Goal: Find specific page/section: Find specific page/section

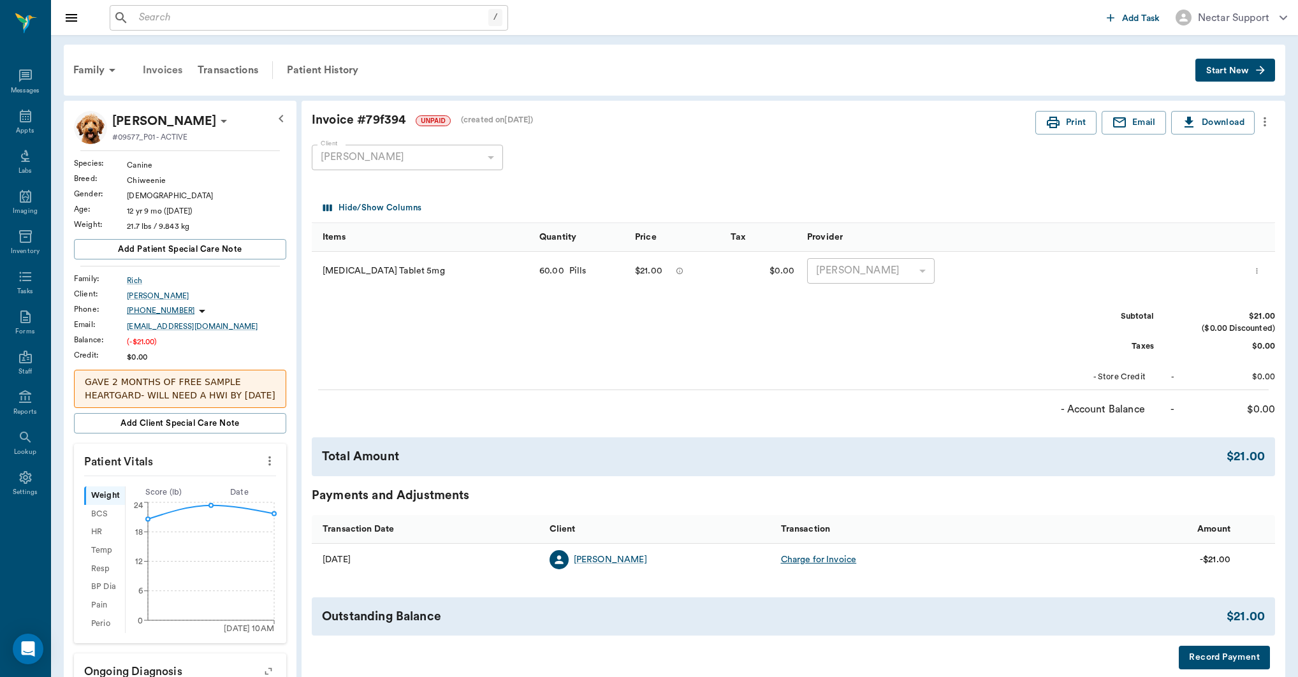
click at [176, 75] on div "Invoices" at bounding box center [162, 70] width 55 height 31
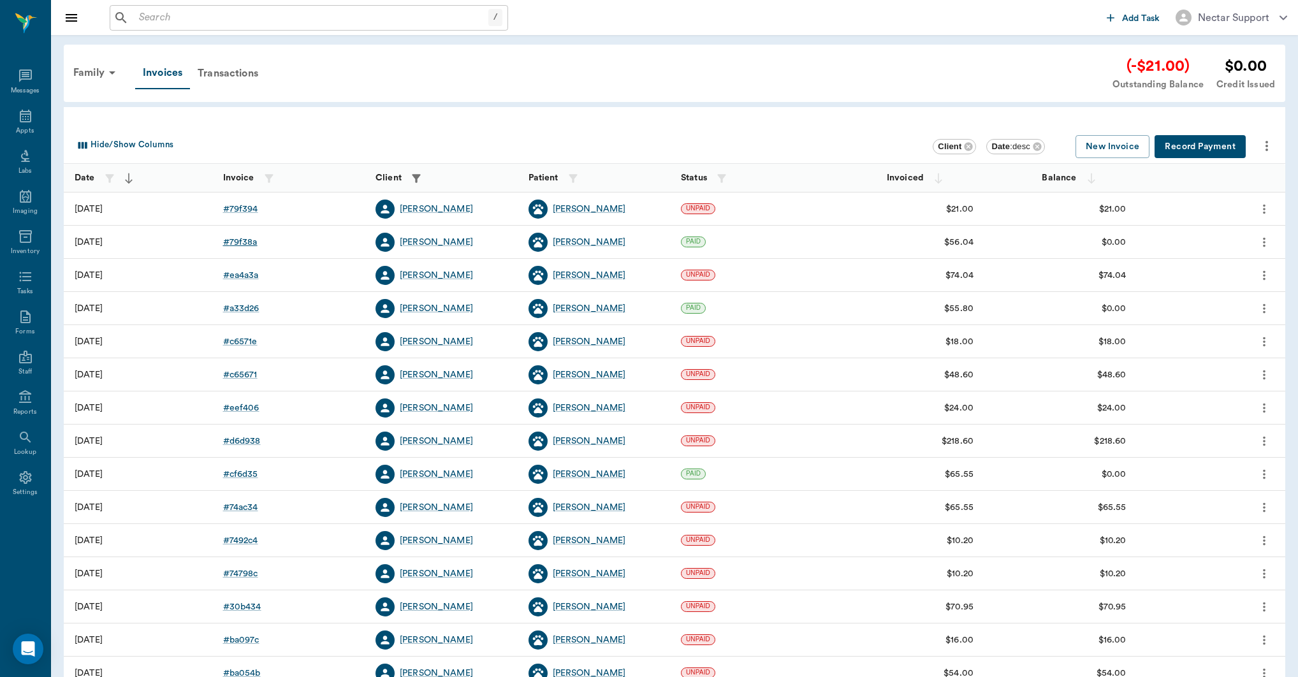
click at [252, 245] on div "# 79f38a" at bounding box center [240, 242] width 34 height 13
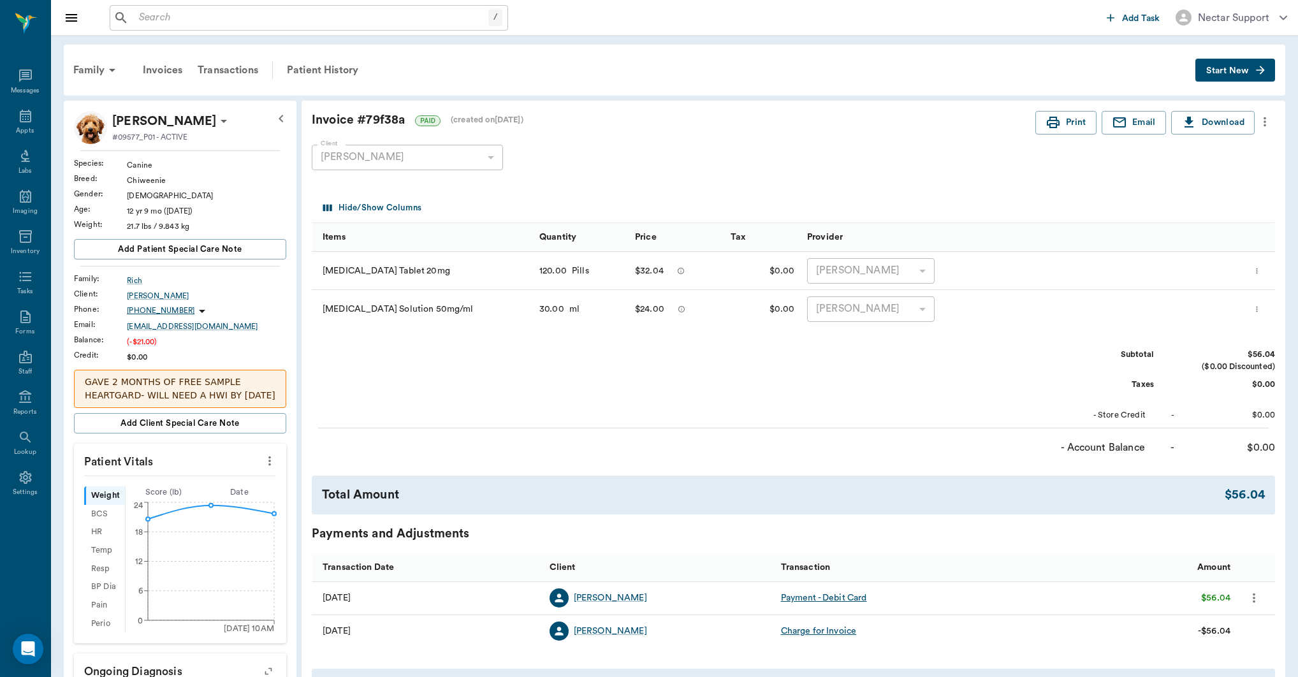
click at [1270, 124] on icon "more" at bounding box center [1265, 121] width 14 height 15
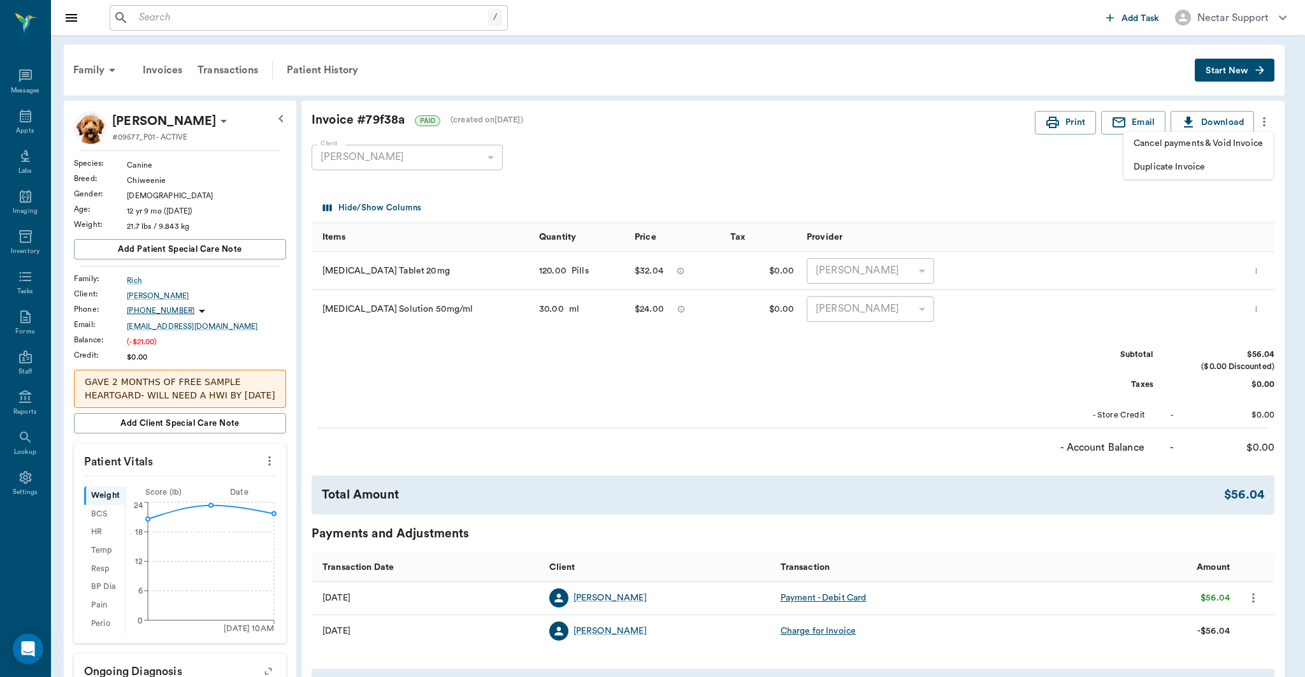
click at [174, 71] on div at bounding box center [652, 338] width 1305 height 677
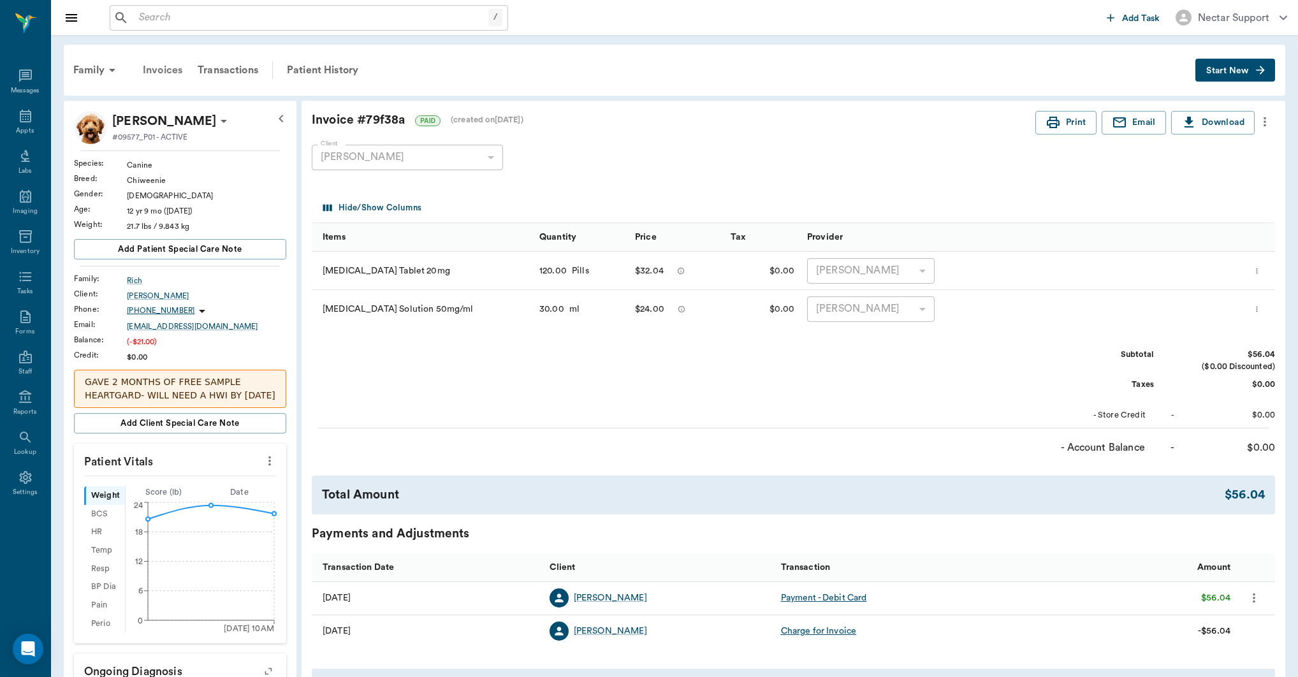
click at [164, 74] on div "Invoices" at bounding box center [162, 70] width 55 height 31
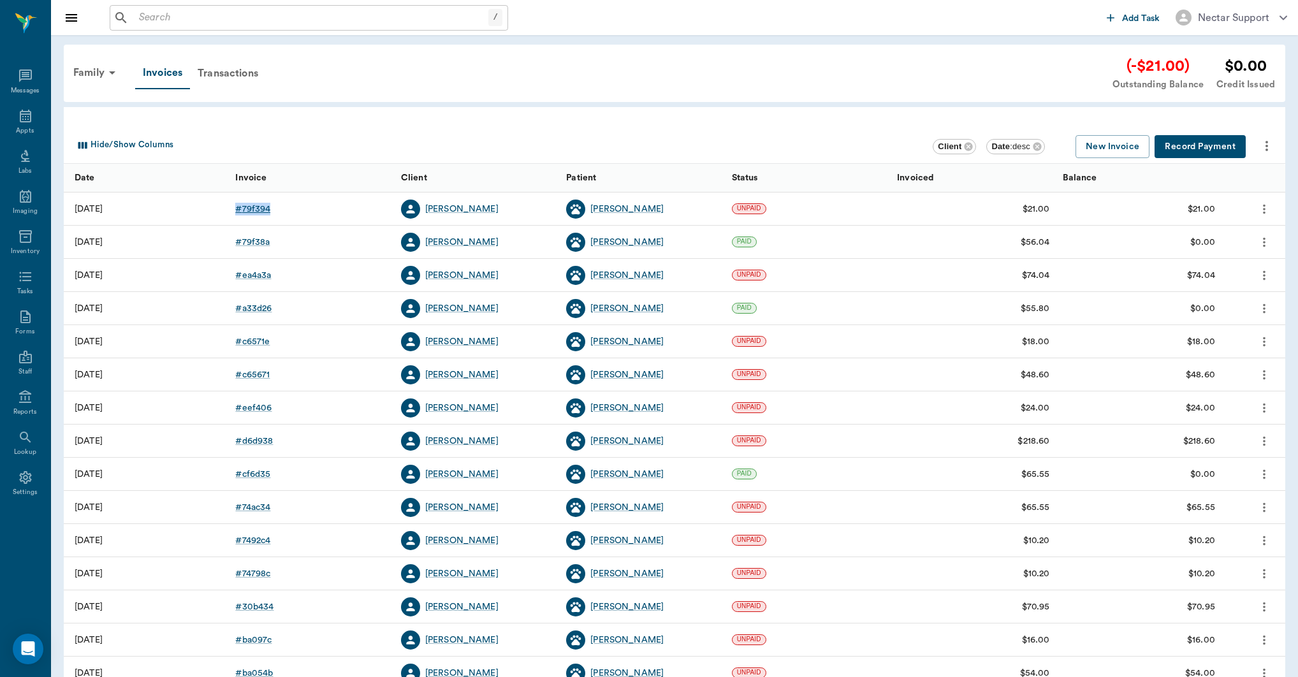
click at [254, 211] on div "# 79f394" at bounding box center [252, 209] width 35 height 13
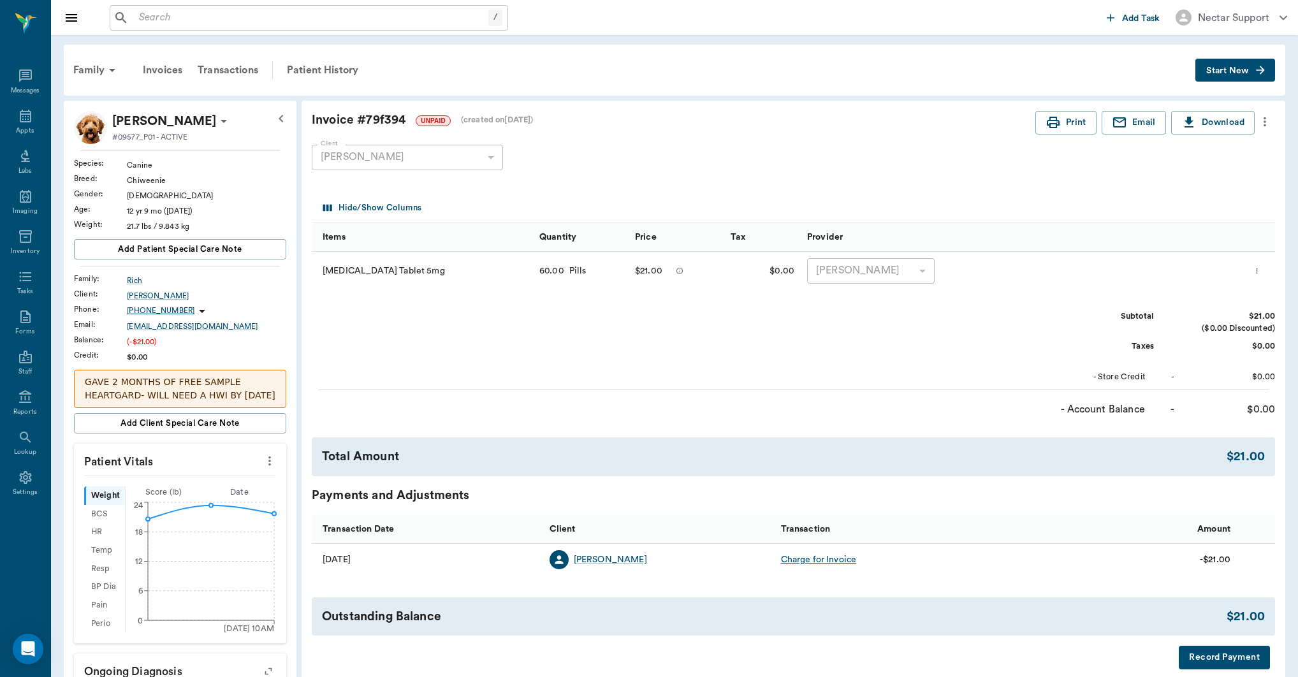
click at [1261, 122] on icon "more" at bounding box center [1265, 121] width 14 height 15
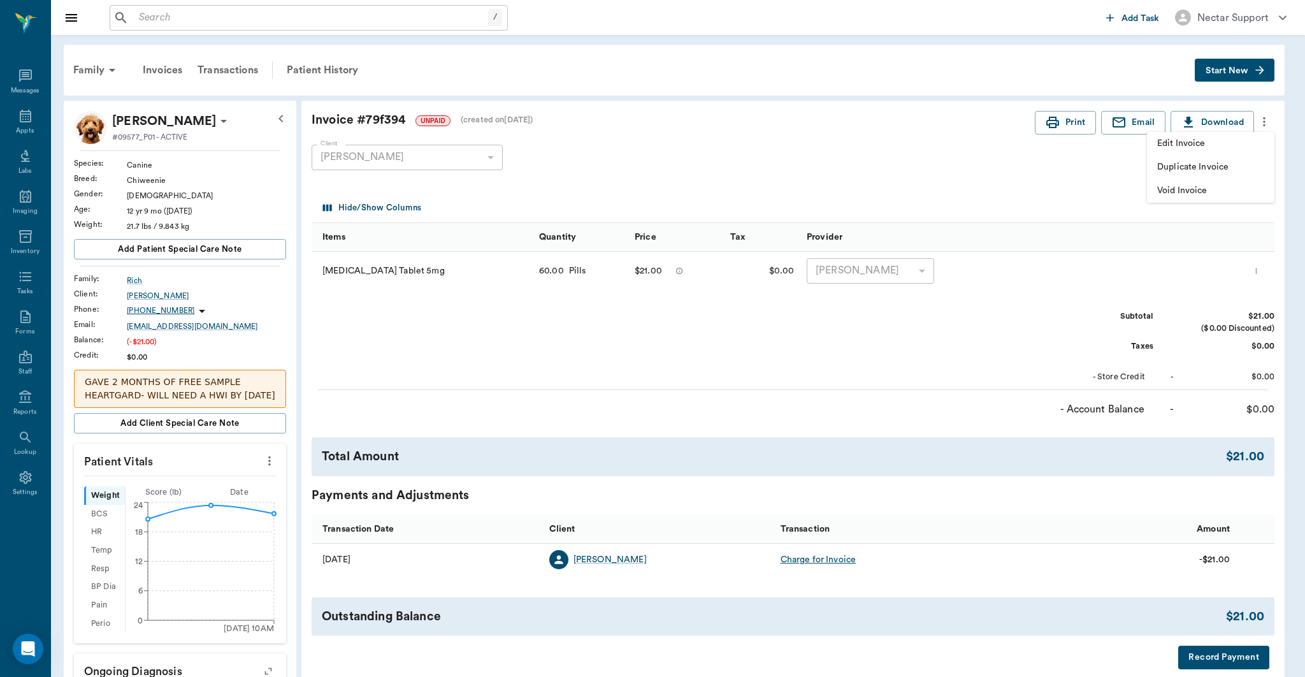
click at [978, 170] on div at bounding box center [652, 338] width 1305 height 677
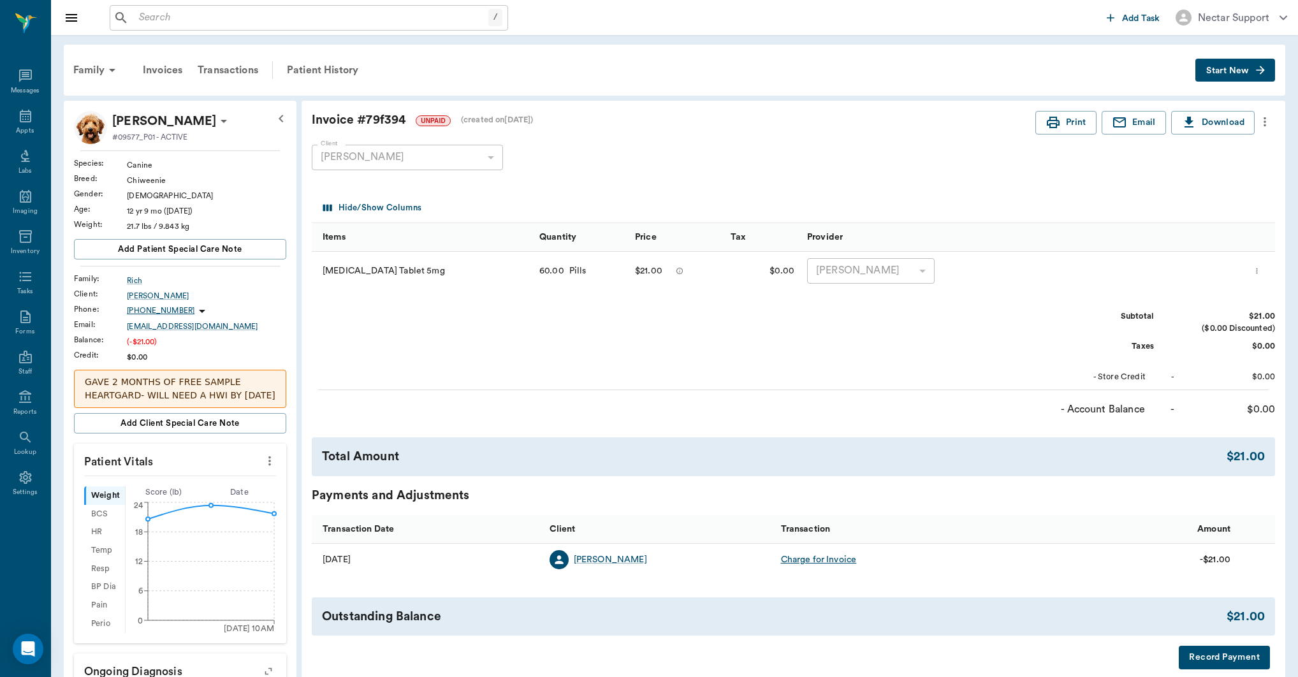
click at [1263, 126] on icon "more" at bounding box center [1265, 121] width 14 height 15
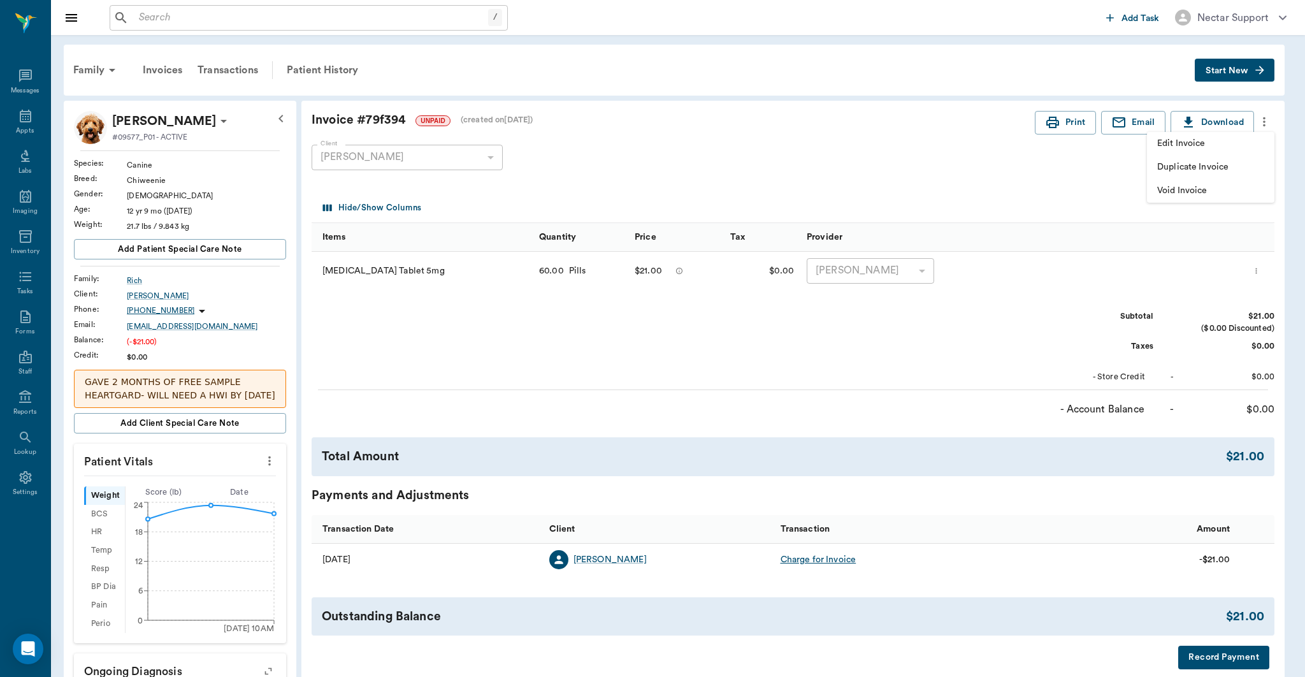
click at [871, 194] on div at bounding box center [652, 338] width 1305 height 677
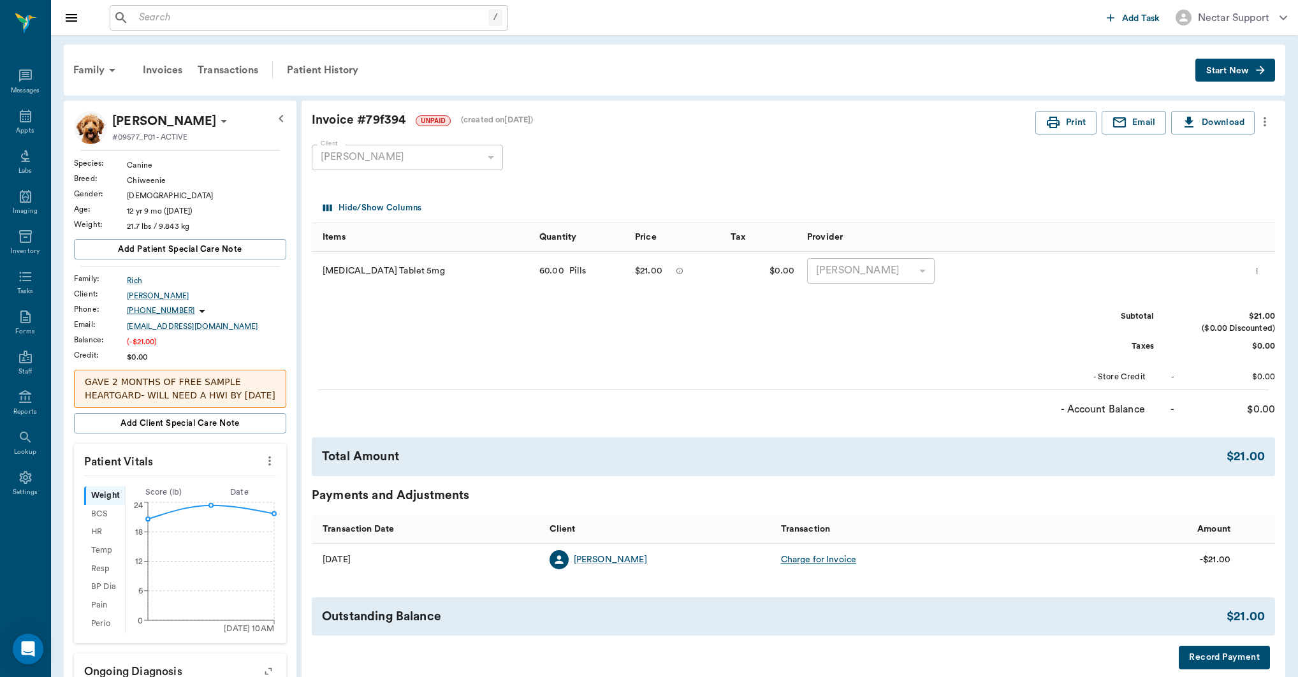
click at [1266, 126] on icon "more" at bounding box center [1265, 121] width 14 height 15
